Goal: Communication & Community: Answer question/provide support

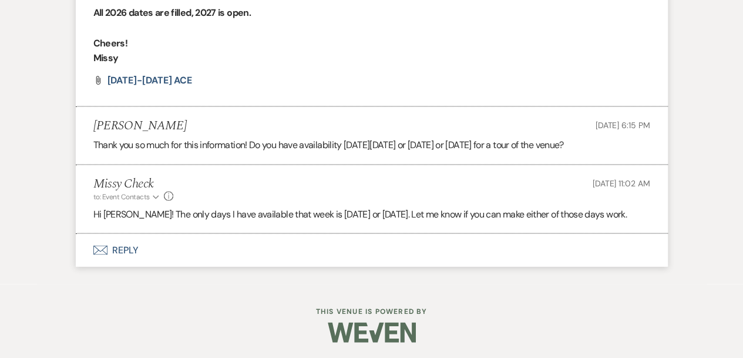
scroll to position [1035, 0]
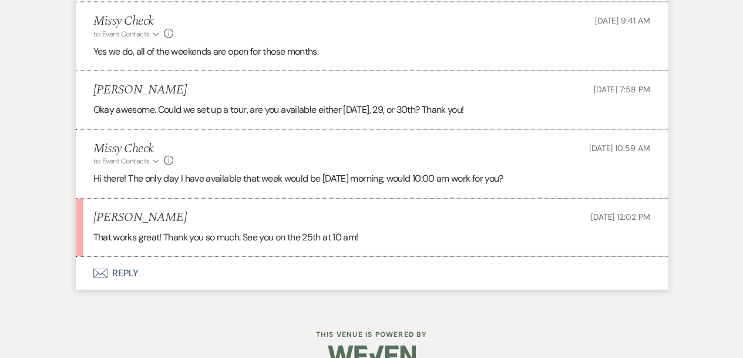
scroll to position [1212, 0]
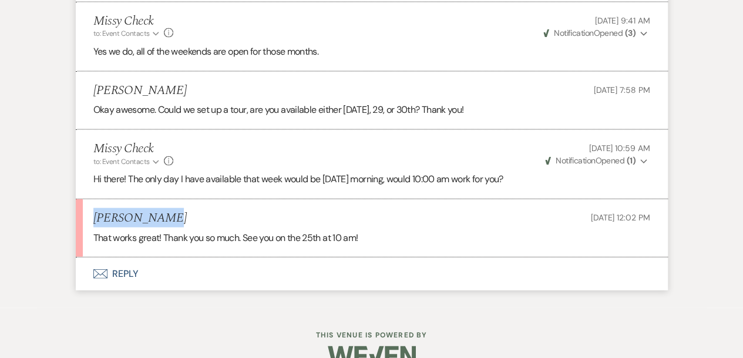
drag, startPoint x: 157, startPoint y: 197, endPoint x: 92, endPoint y: 204, distance: 65.5
click at [92, 204] on li "Lauren Jones Oct 15, 2025, 12:02 PM That works great! Thank you so much. See yo…" at bounding box center [372, 228] width 592 height 58
copy h5 "Lauren Jones"
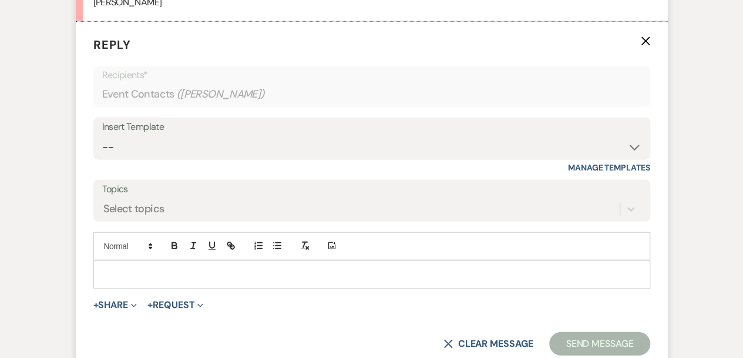
scroll to position [1382, 0]
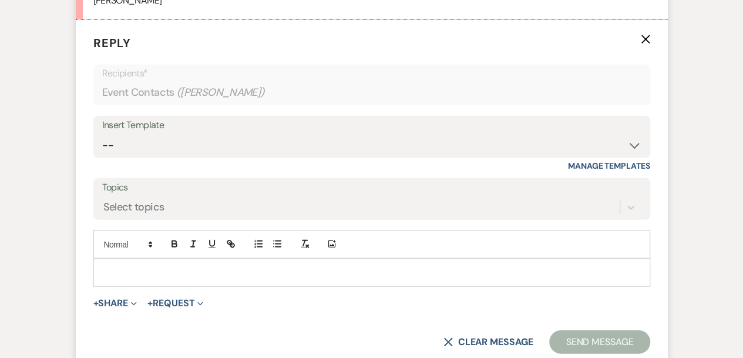
click at [130, 266] on p at bounding box center [372, 272] width 538 height 13
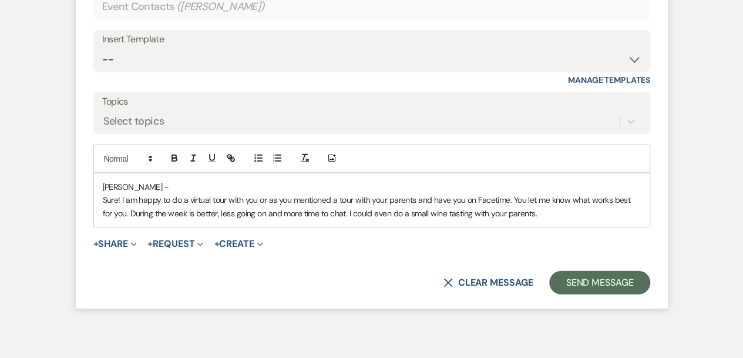
scroll to position [1469, 0]
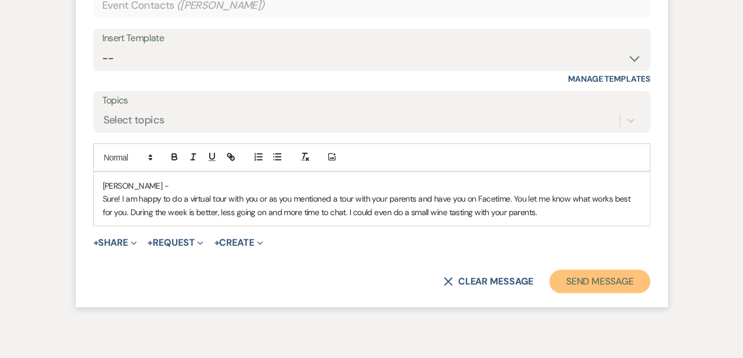
click at [597, 282] on button "Send Message" at bounding box center [599, 281] width 100 height 23
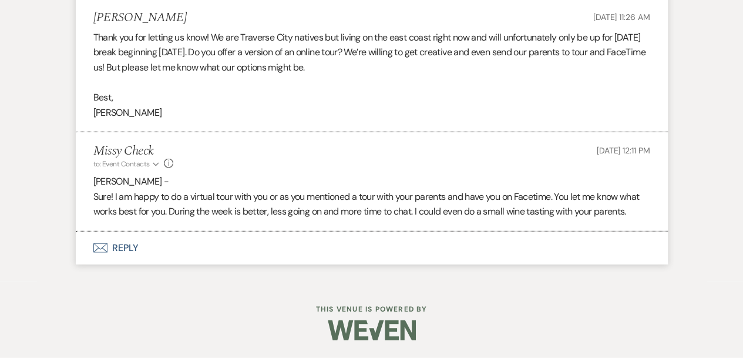
scroll to position [1267, 0]
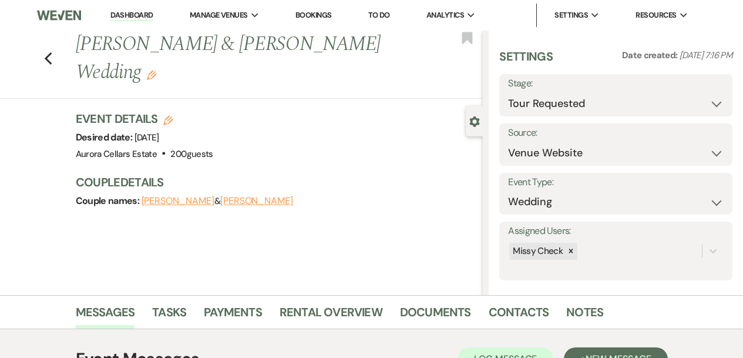
select select "2"
select select "5"
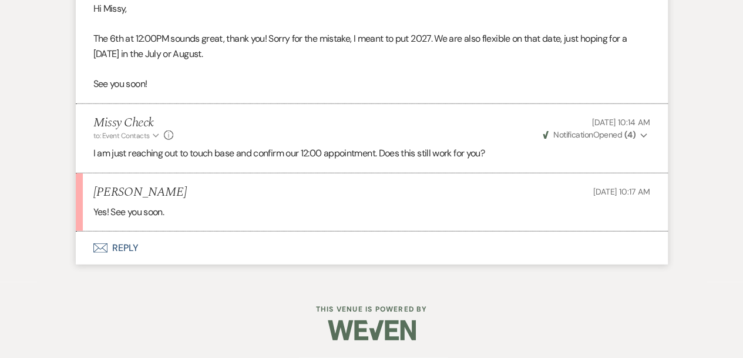
scroll to position [1366, 0]
click at [130, 249] on button "Envelope Reply" at bounding box center [372, 247] width 592 height 33
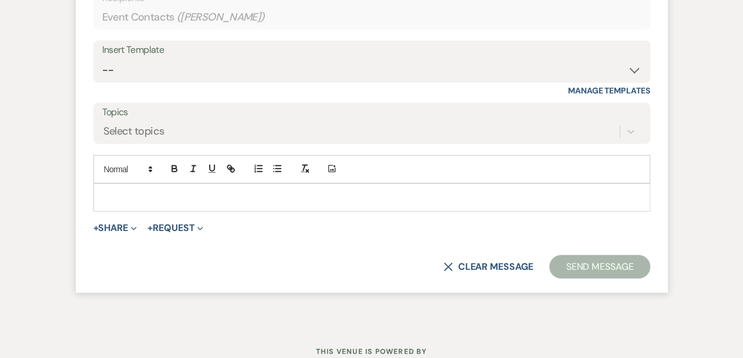
scroll to position [1640, 0]
click at [119, 204] on p at bounding box center [372, 197] width 538 height 13
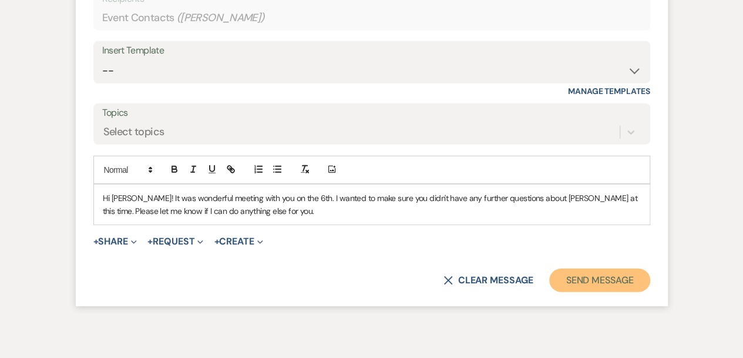
click at [598, 290] on button "Send Message" at bounding box center [599, 279] width 100 height 23
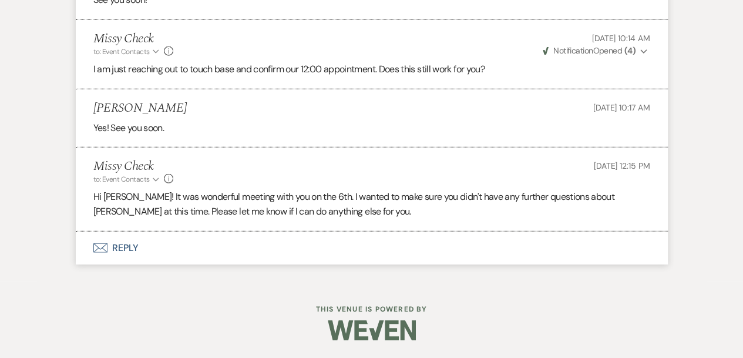
scroll to position [1450, 0]
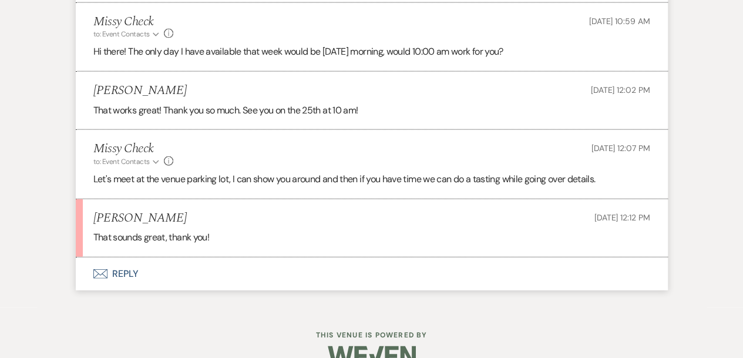
scroll to position [1339, 0]
